Goal: Information Seeking & Learning: Learn about a topic

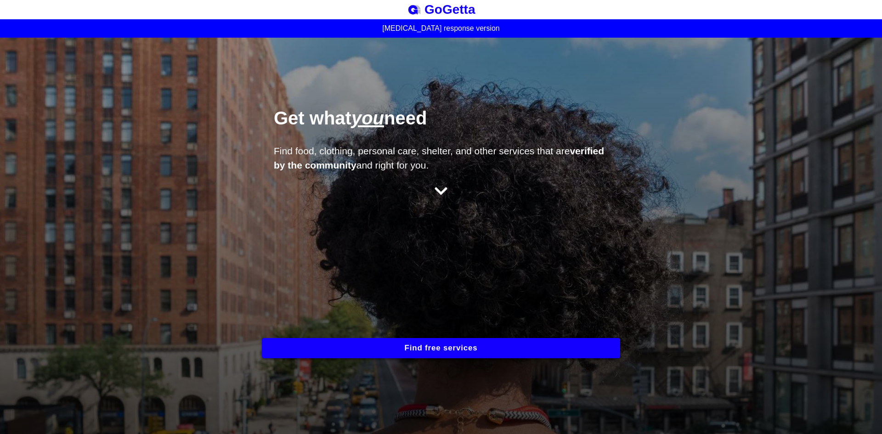
click at [454, 344] on button "Find free services" at bounding box center [441, 348] width 358 height 20
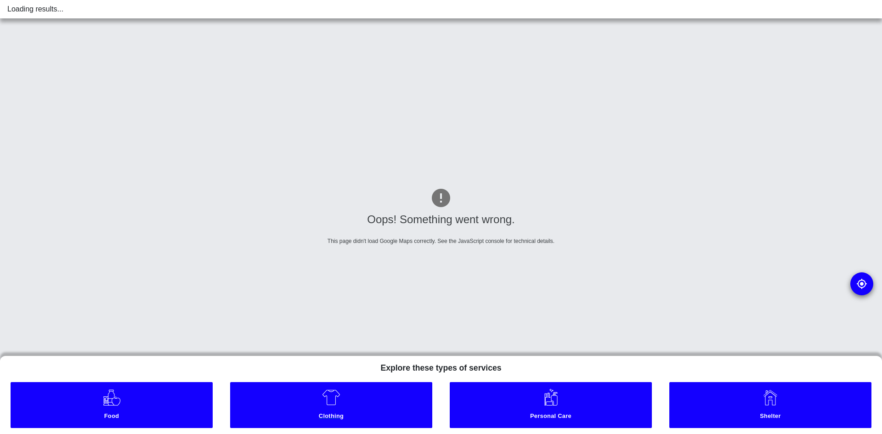
click at [344, 418] on small "Clothing" at bounding box center [331, 417] width 197 height 10
